Goal: Transaction & Acquisition: Purchase product/service

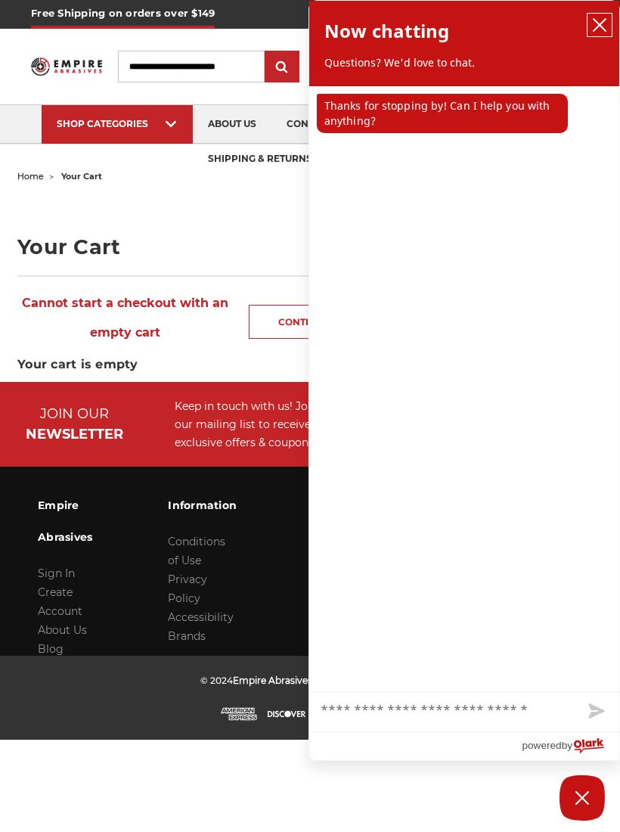
click at [601, 26] on icon "close chatbox" at bounding box center [600, 25] width 12 height 12
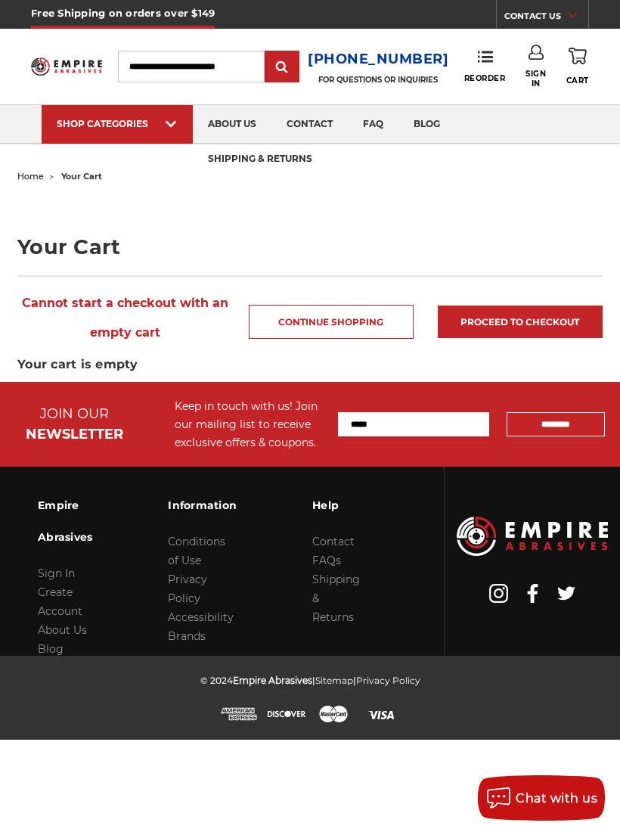
click at [495, 61] on link "Reorder" at bounding box center [485, 66] width 42 height 33
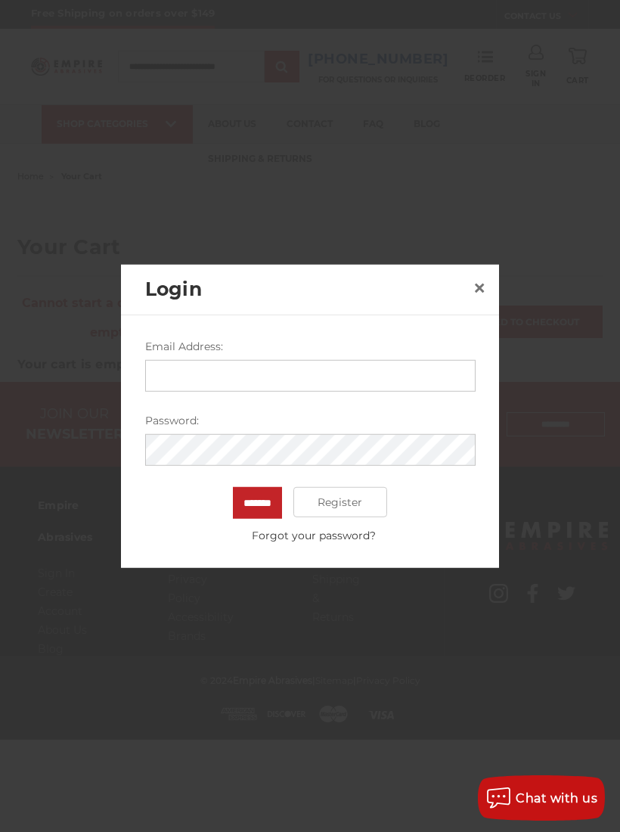
click at [481, 284] on span "×" at bounding box center [480, 286] width 14 height 29
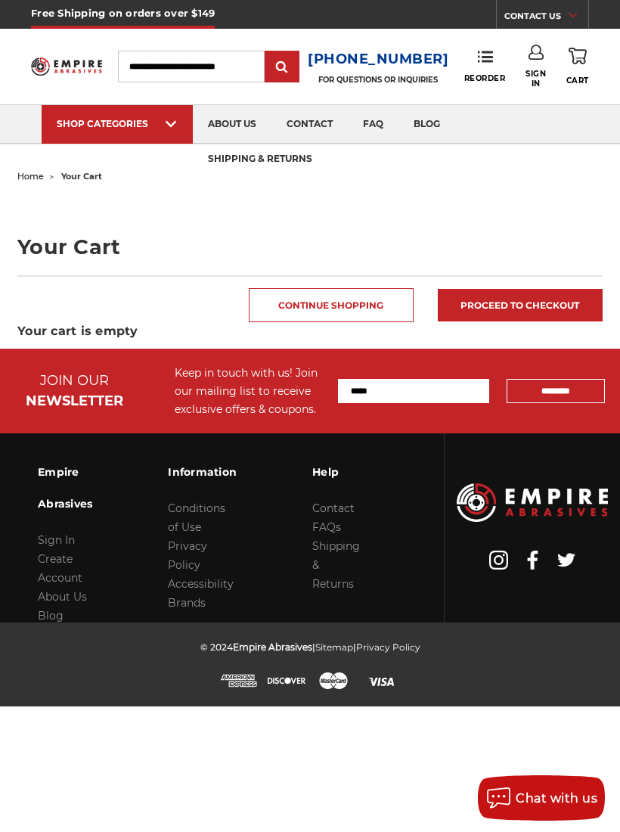
click at [370, 309] on link "Continue Shopping" at bounding box center [331, 305] width 165 height 34
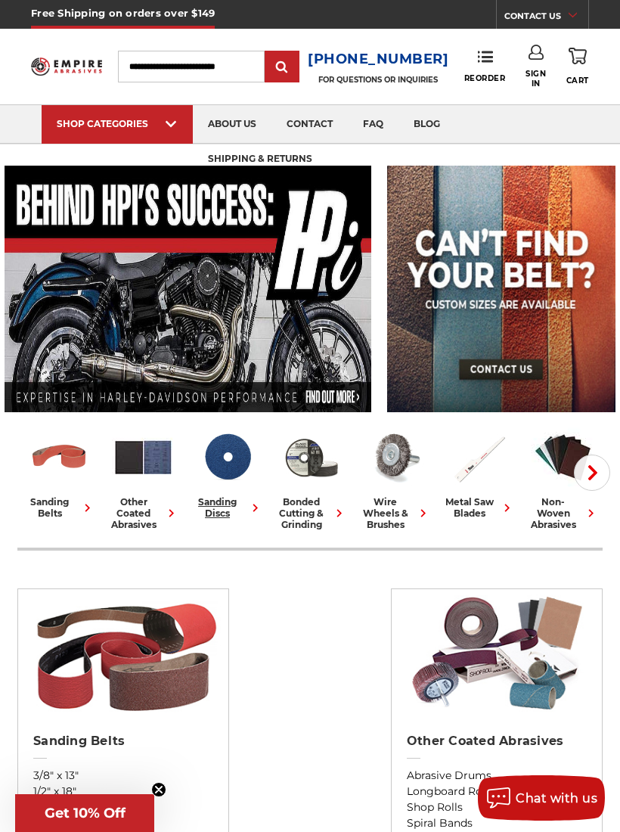
click at [229, 482] on img at bounding box center [227, 457] width 63 height 63
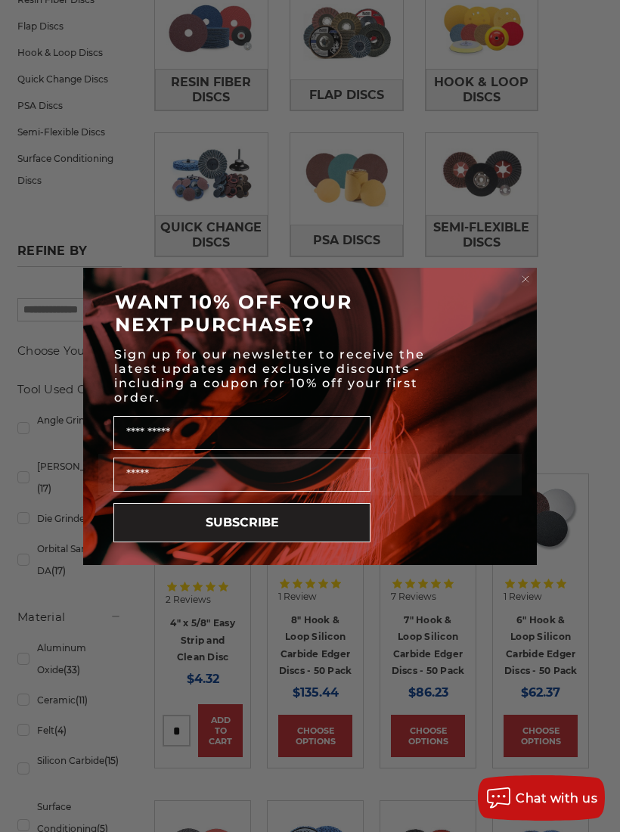
click at [532, 281] on icon "Close dialog" at bounding box center [525, 278] width 15 height 15
